Goal: Task Accomplishment & Management: Use online tool/utility

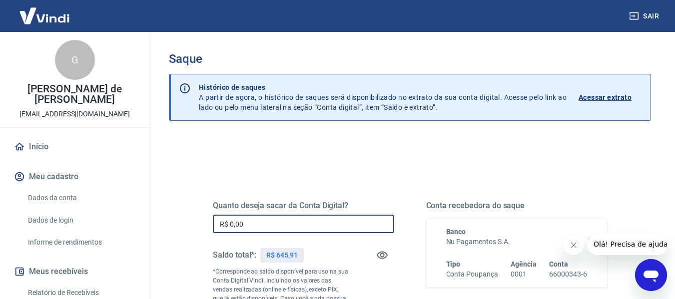
click at [258, 223] on input "R$ 0,00" at bounding box center [303, 224] width 181 height 18
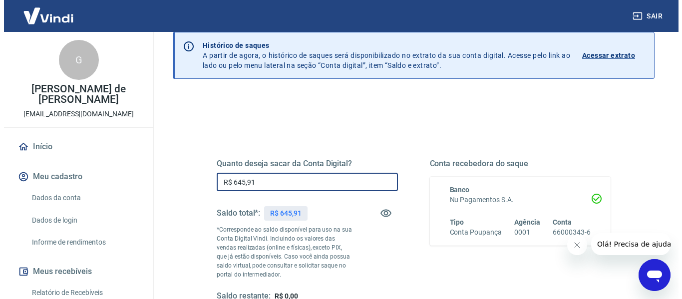
scroll to position [100, 0]
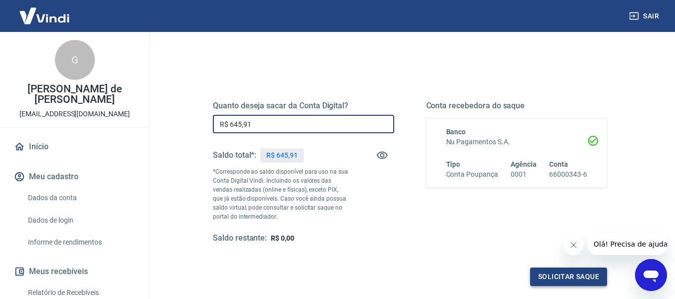
type input "R$ 645,91"
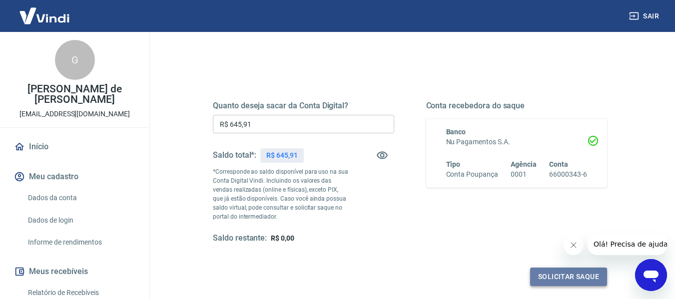
click at [550, 272] on button "Solicitar saque" at bounding box center [568, 277] width 77 height 18
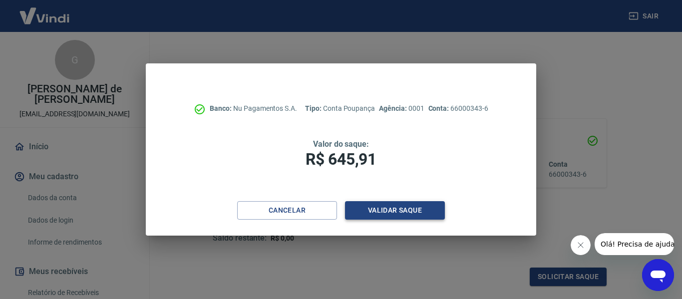
click at [396, 214] on button "Validar saque" at bounding box center [395, 210] width 100 height 18
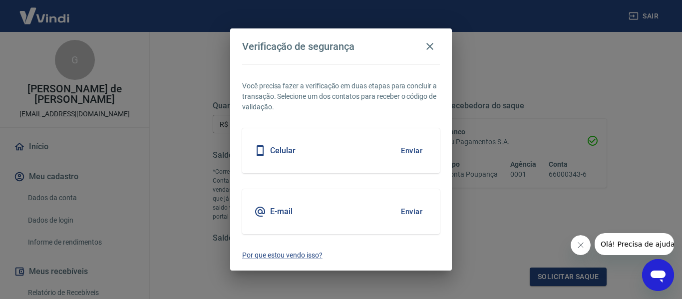
click at [396, 214] on button "Enviar" at bounding box center [412, 211] width 32 height 21
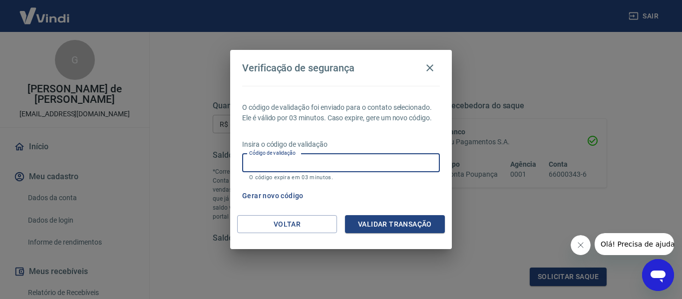
click at [351, 165] on input "Código de validação" at bounding box center [341, 163] width 198 height 18
type input "528823"
click at [389, 217] on button "Validar transação" at bounding box center [395, 224] width 100 height 18
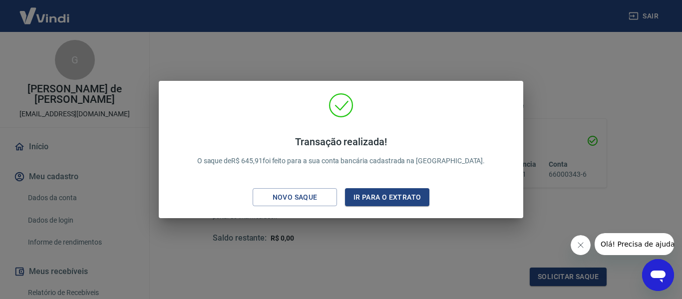
click at [378, 252] on div "Transação realizada! O saque de R$ 645,91 foi feito para a sua conta bancária c…" at bounding box center [341, 149] width 682 height 299
